Goal: Obtain resource: Download file/media

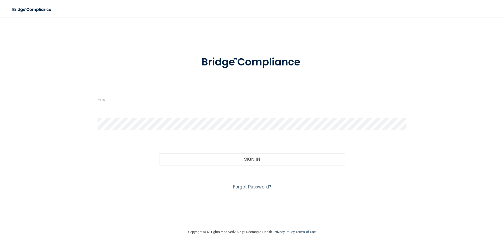
click at [182, 97] on input "email" at bounding box center [252, 99] width 309 height 12
type input "[EMAIL_ADDRESS][DOMAIN_NAME]"
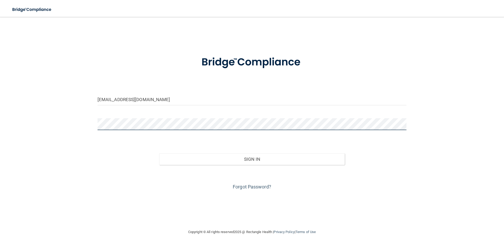
click at [159, 153] on button "Sign In" at bounding box center [252, 159] width 186 height 12
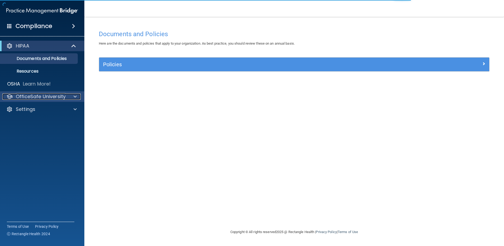
click at [68, 96] on div at bounding box center [74, 96] width 13 height 6
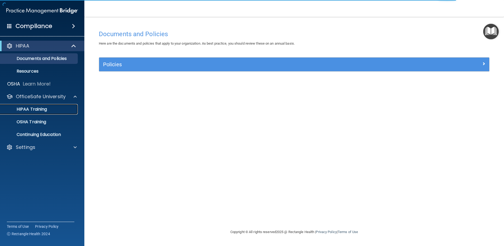
click at [59, 111] on div "HIPAA Training" at bounding box center [39, 109] width 72 height 5
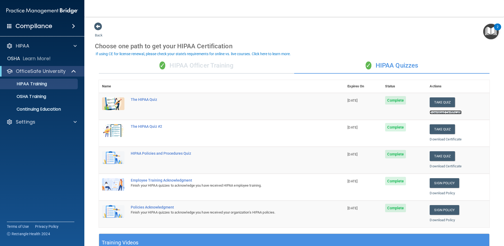
click at [441, 113] on link "Download Certificate" at bounding box center [446, 112] width 32 height 4
click at [455, 139] on link "Download Certificate" at bounding box center [446, 139] width 32 height 4
click at [458, 166] on link "Download Certificate" at bounding box center [446, 166] width 32 height 4
click at [37, 123] on div "Settings" at bounding box center [34, 122] width 65 height 6
click at [40, 138] on link "My Account" at bounding box center [36, 134] width 83 height 11
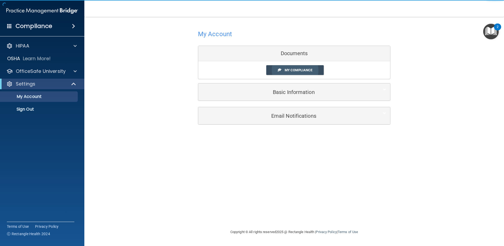
click at [304, 68] on span "My Compliance" at bounding box center [299, 70] width 28 height 4
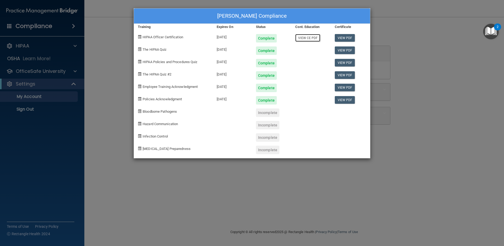
click at [309, 40] on link "View CE PDF" at bounding box center [307, 38] width 25 height 8
click at [406, 17] on div "[PERSON_NAME] Compliance Training Expires On Status Cont. Education Certificate…" at bounding box center [252, 123] width 504 height 246
